Goal: Information Seeking & Learning: Learn about a topic

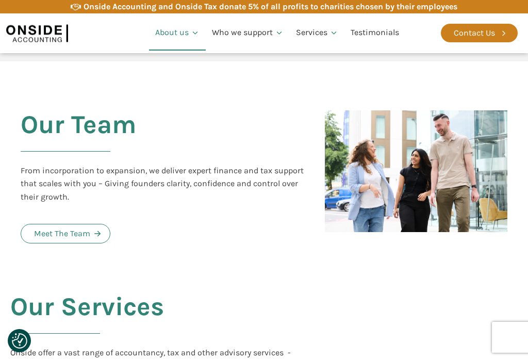
scroll to position [1109, 0]
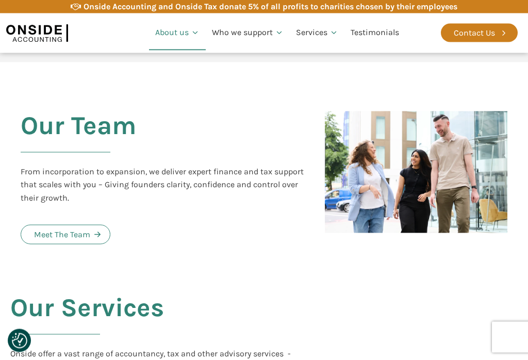
click at [48, 228] on div "Meet The Team" at bounding box center [62, 234] width 56 height 13
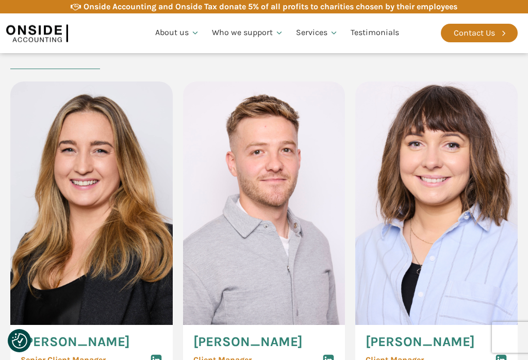
scroll to position [1518, 0]
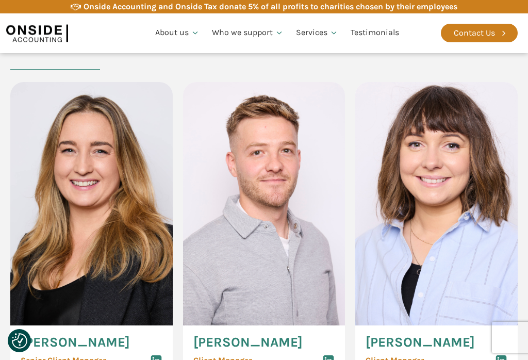
click at [53, 210] on img at bounding box center [91, 203] width 162 height 243
click at [46, 336] on span "Hannah Gillan" at bounding box center [75, 342] width 109 height 13
click at [56, 354] on div "Senior Client Manager" at bounding box center [92, 360] width 142 height 12
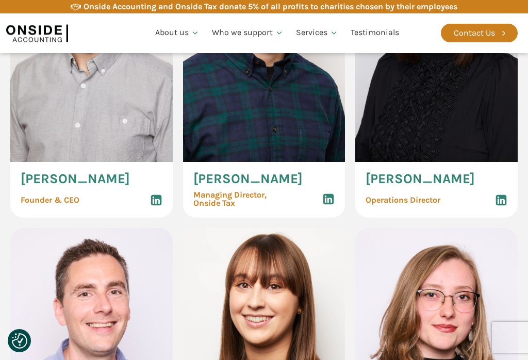
scroll to position [678, 0]
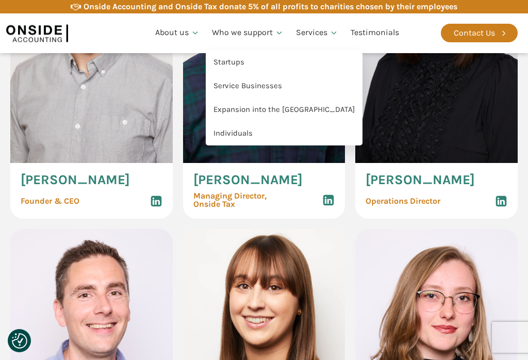
click at [224, 57] on link "Startups" at bounding box center [284, 63] width 157 height 24
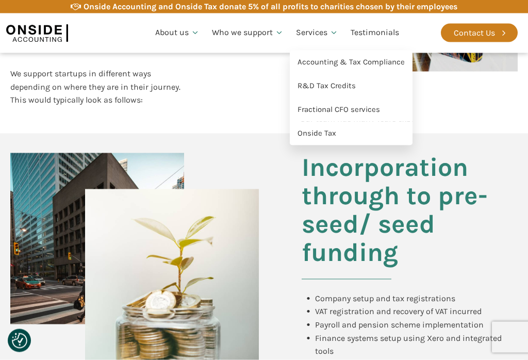
scroll to position [432, 0]
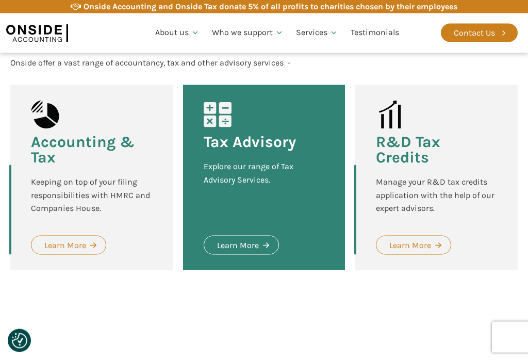
scroll to position [1316, 0]
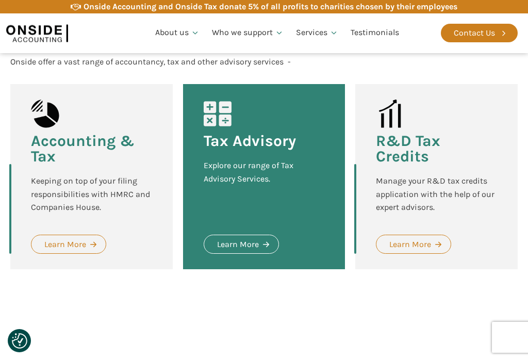
click at [409, 238] on div "Learn More" at bounding box center [410, 244] width 42 height 13
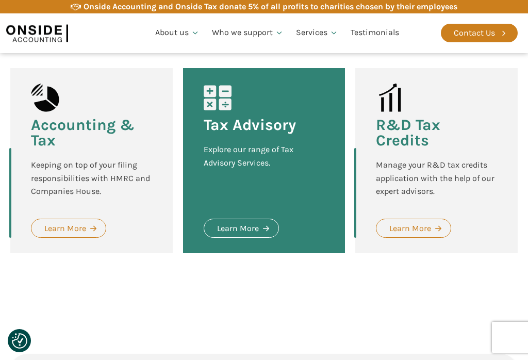
click at [85, 222] on div "Learn More" at bounding box center [65, 228] width 42 height 13
